Goal: Ask a question: Ask a question

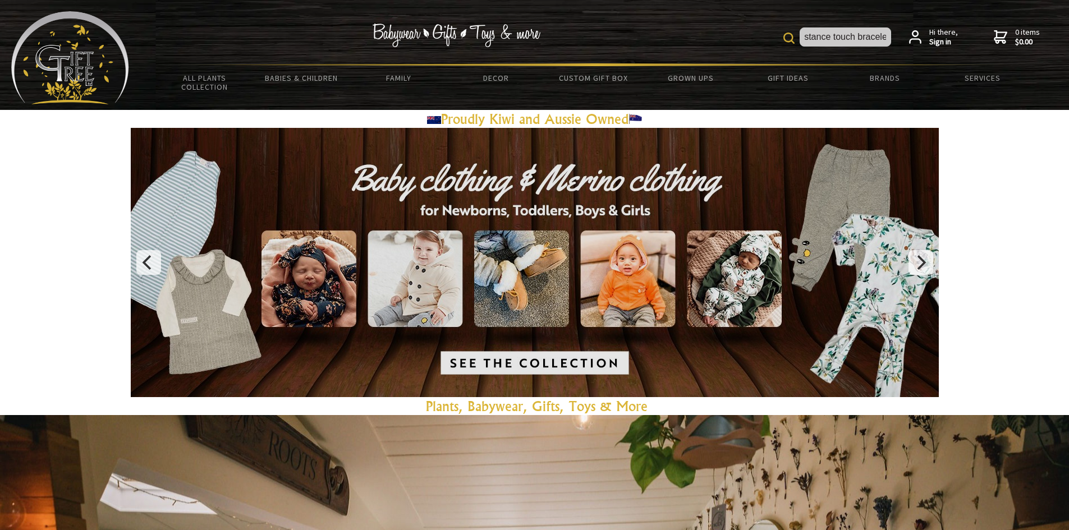
scroll to position [0, 29]
type input "long distance touch bracelet"
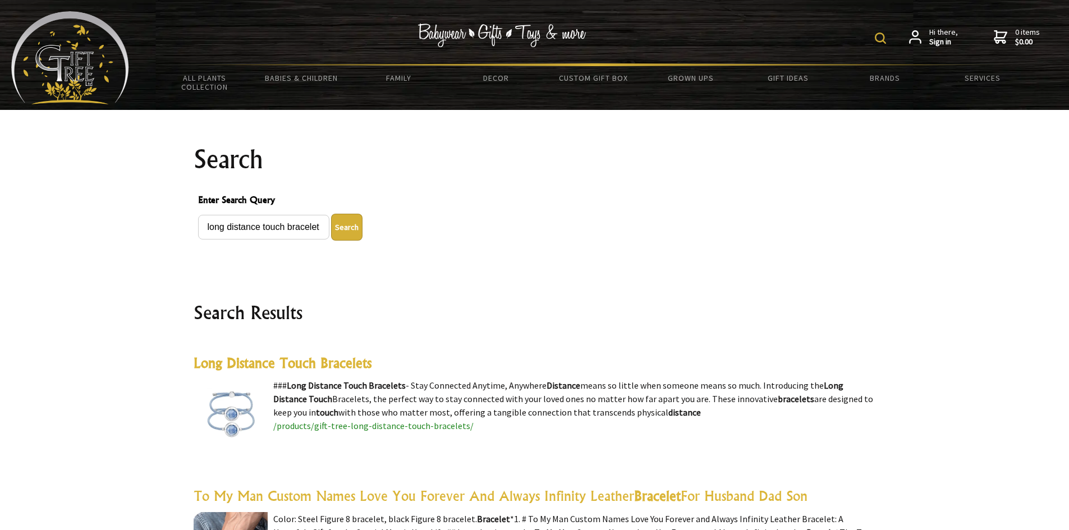
drag, startPoint x: 401, startPoint y: 387, endPoint x: 295, endPoint y: 387, distance: 106.1
click at [288, 388] on highlight "Long Distance Touch Bracelets" at bounding box center [346, 385] width 119 height 11
copy highlight "Long Distance Touch Bracelets"
click at [306, 364] on highlight "Long Distance Touch Bracelets" at bounding box center [283, 363] width 178 height 17
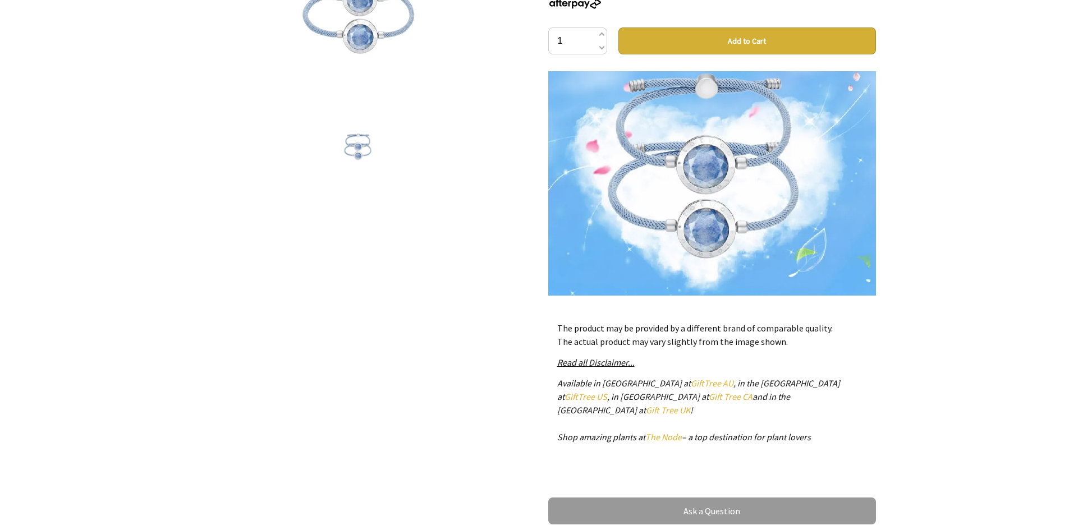
scroll to position [281, 0]
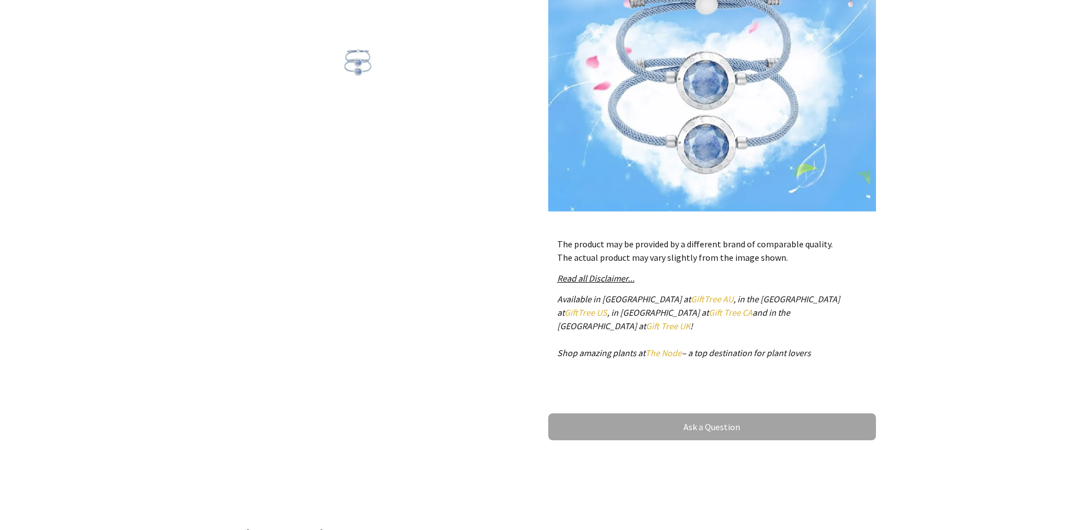
click at [707, 416] on link "Ask a Question" at bounding box center [712, 427] width 328 height 27
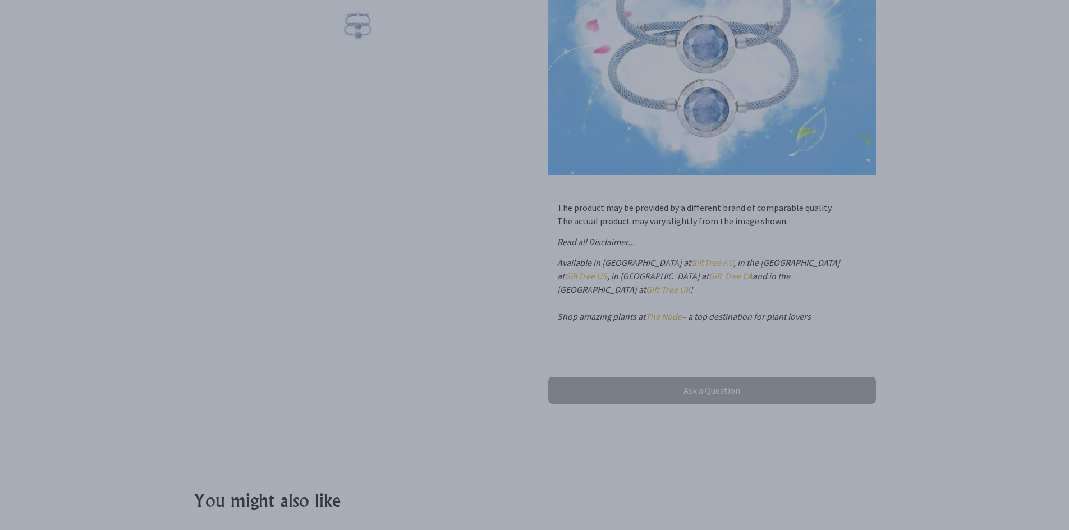
scroll to position [393, 0]
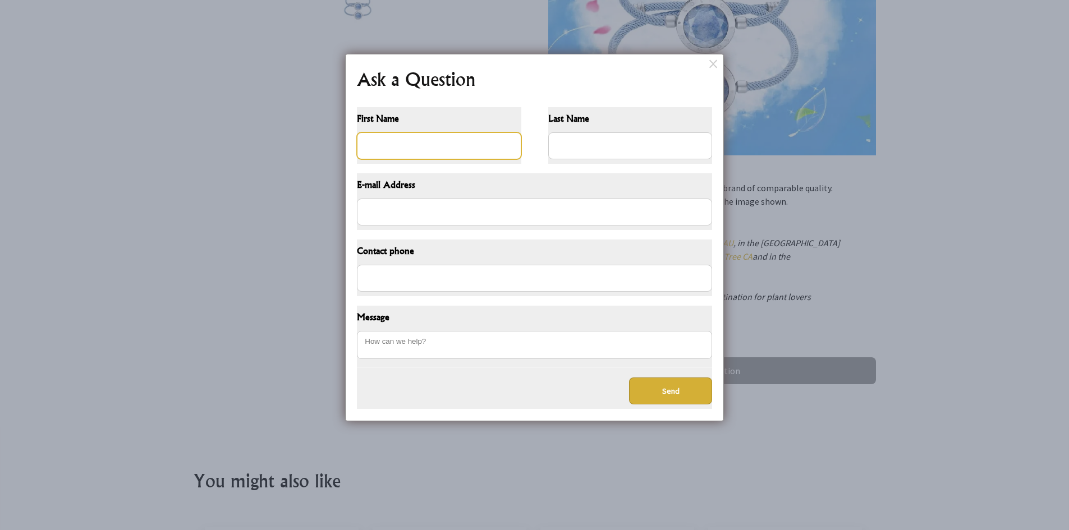
click at [398, 150] on input "First Name" at bounding box center [439, 145] width 164 height 27
type input "Jerome"
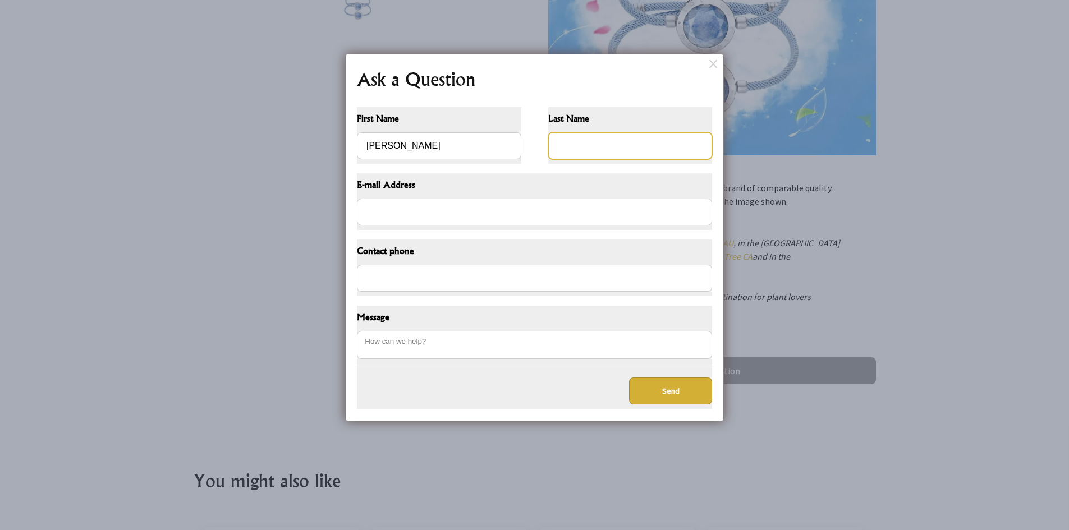
click at [594, 145] on input "Last Name" at bounding box center [630, 145] width 164 height 27
type input "Rodriguez"
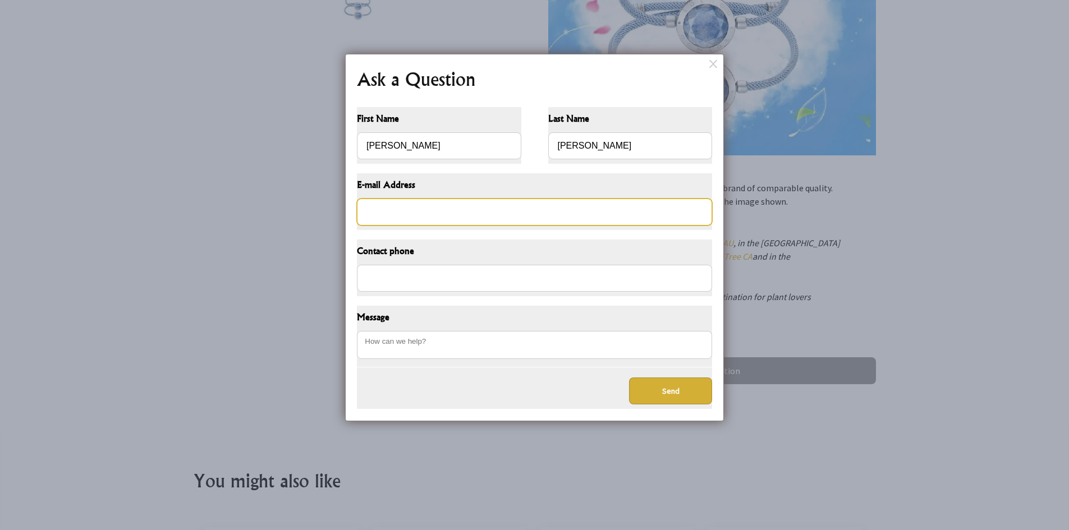
click at [460, 216] on input "E-mail Address" at bounding box center [534, 212] width 355 height 27
type input "jprodriguez1088@gmail.com"
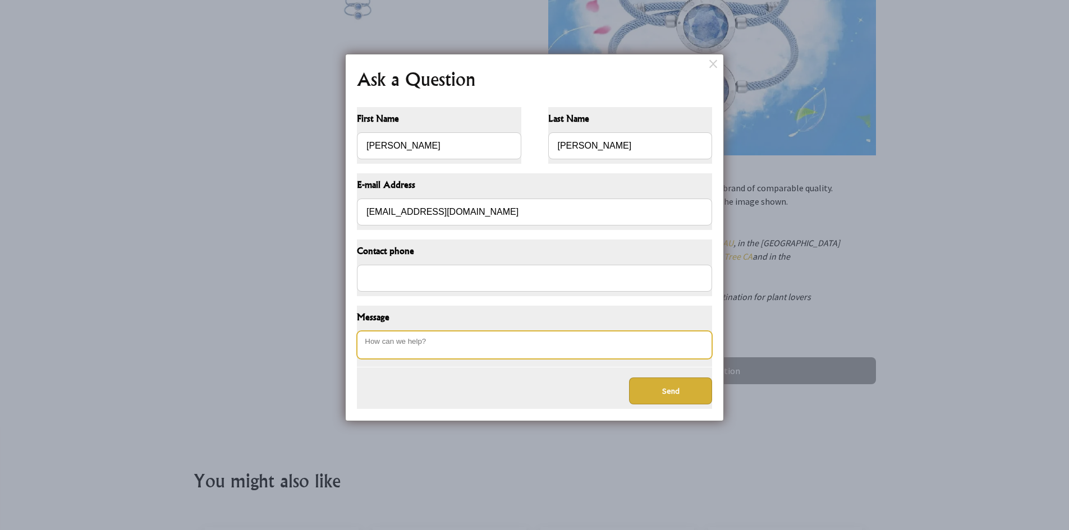
click at [420, 339] on textarea "Message" at bounding box center [534, 345] width 355 height 28
paste textarea "Long Distance Touch Bracelets"
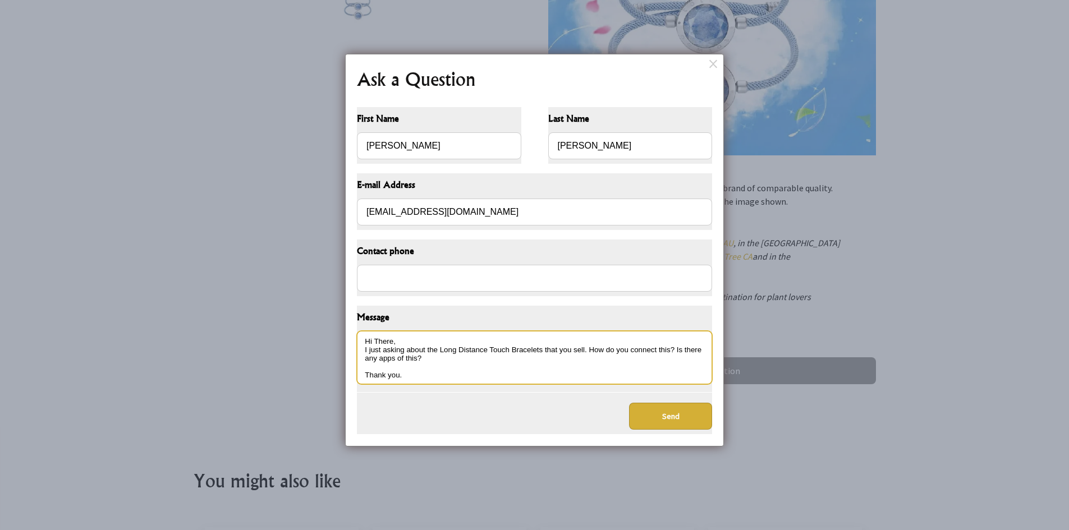
click at [424, 342] on textarea "Hi There, I just asking about the Long Distance Touch Bracelets that you sell. …" at bounding box center [534, 357] width 355 height 53
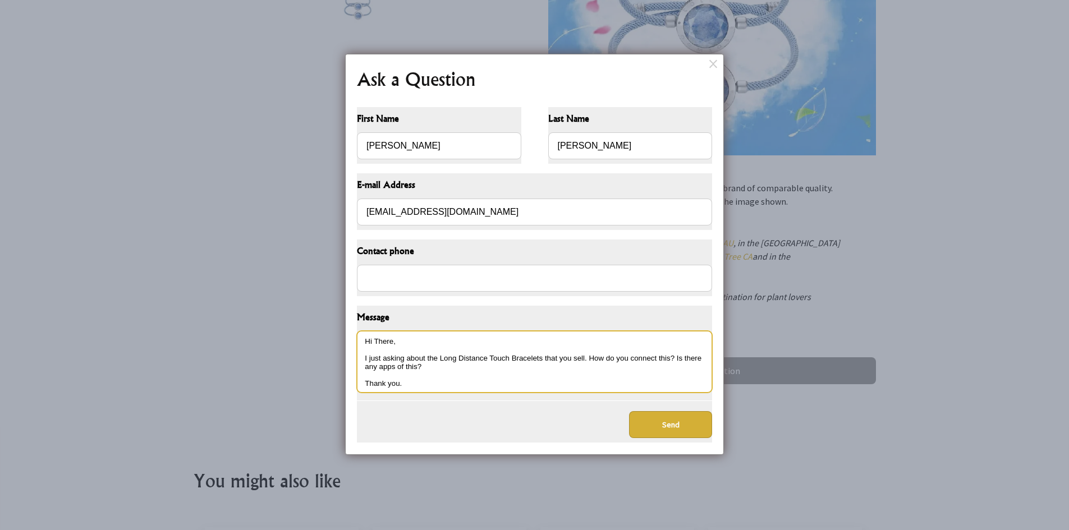
click at [671, 357] on textarea "Hi There, I just asking about the Long Distance Touch Bracelets that you sell. …" at bounding box center [534, 362] width 355 height 62
type textarea "Hi There, I just asking about the Long Distance Touch Bracelets that you sell. …"
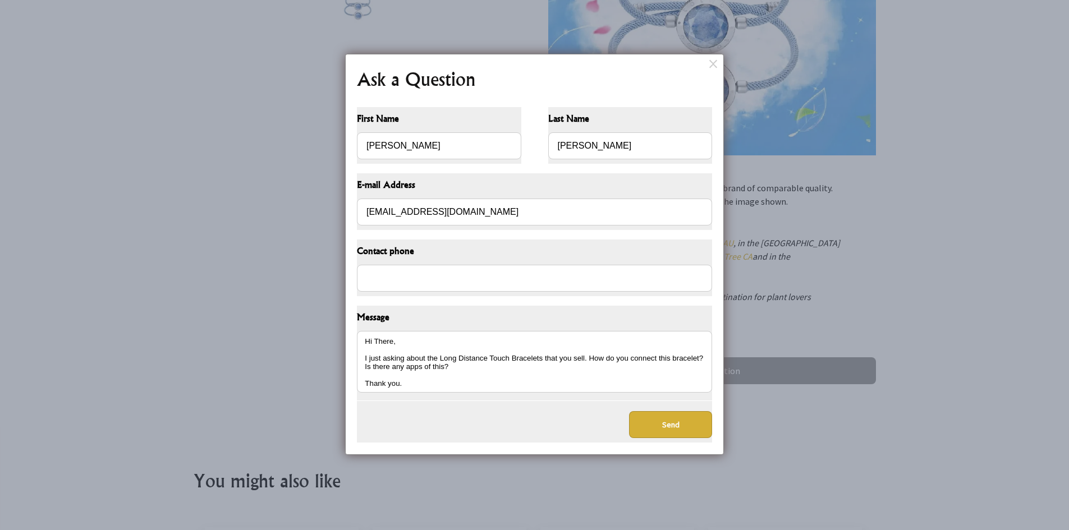
click at [669, 427] on button "Send" at bounding box center [670, 424] width 83 height 27
click at [675, 419] on button "Send" at bounding box center [670, 424] width 83 height 27
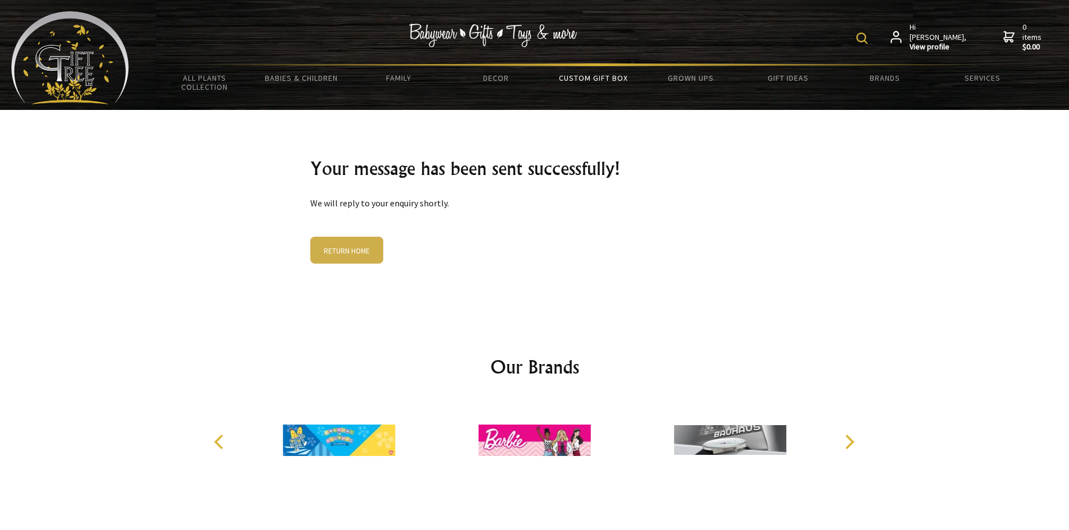
click at [576, 81] on link "Custom Gift Box" at bounding box center [593, 78] width 97 height 24
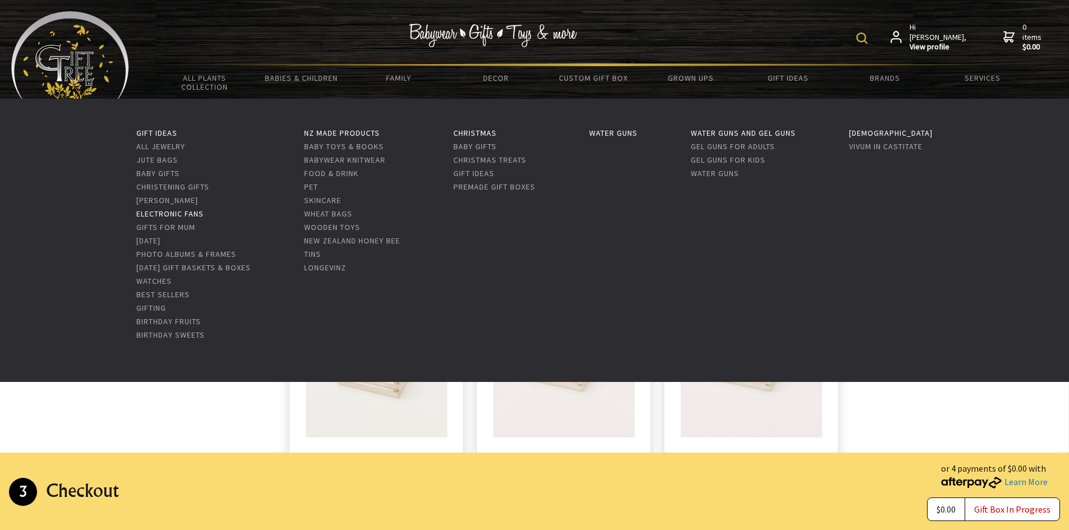
click at [181, 214] on link "Electronic Fans" at bounding box center [169, 214] width 67 height 10
